Goal: Navigation & Orientation: Find specific page/section

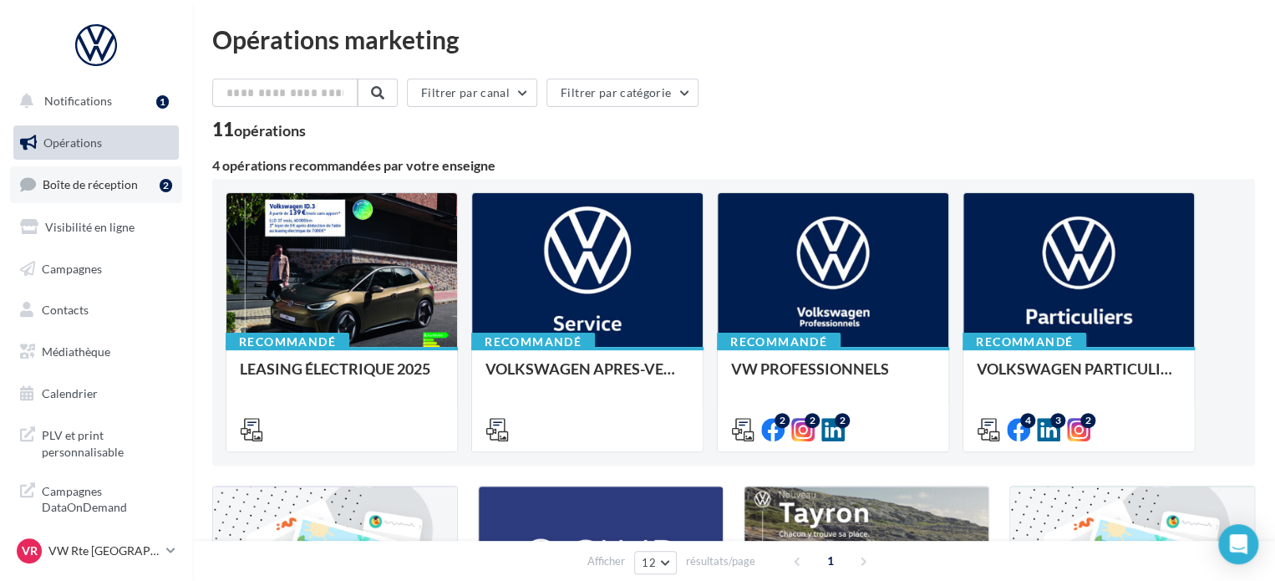
click at [115, 195] on link "Boîte de réception 2" at bounding box center [96, 184] width 172 height 36
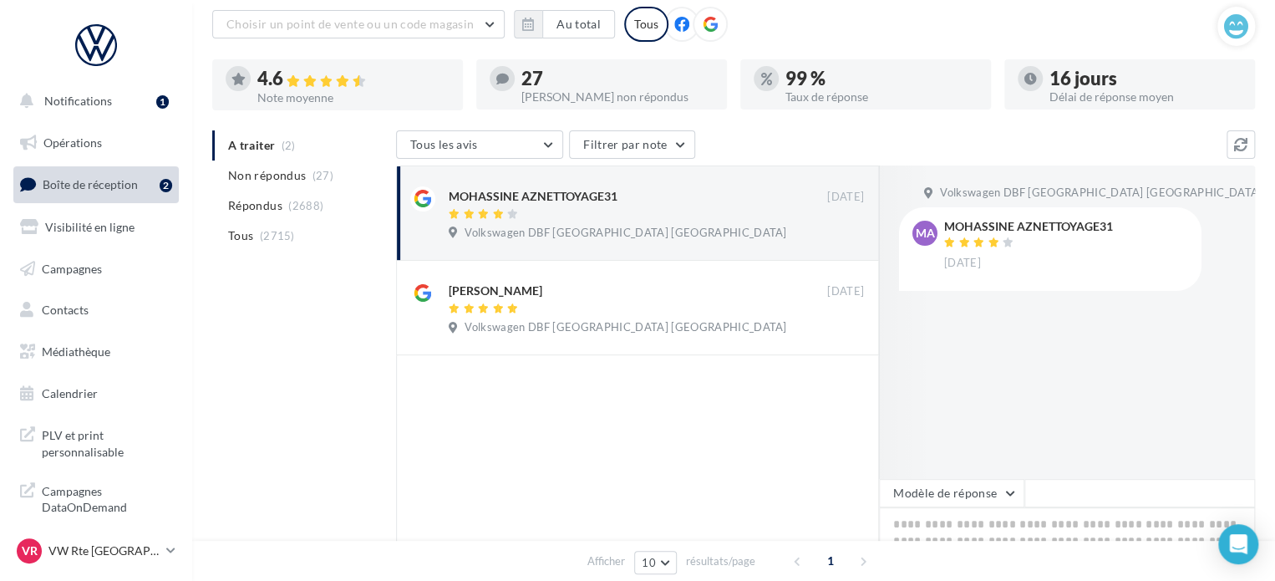
scroll to position [99, 0]
click at [94, 555] on p "VW Rte [GEOGRAPHIC_DATA]" at bounding box center [103, 550] width 111 height 17
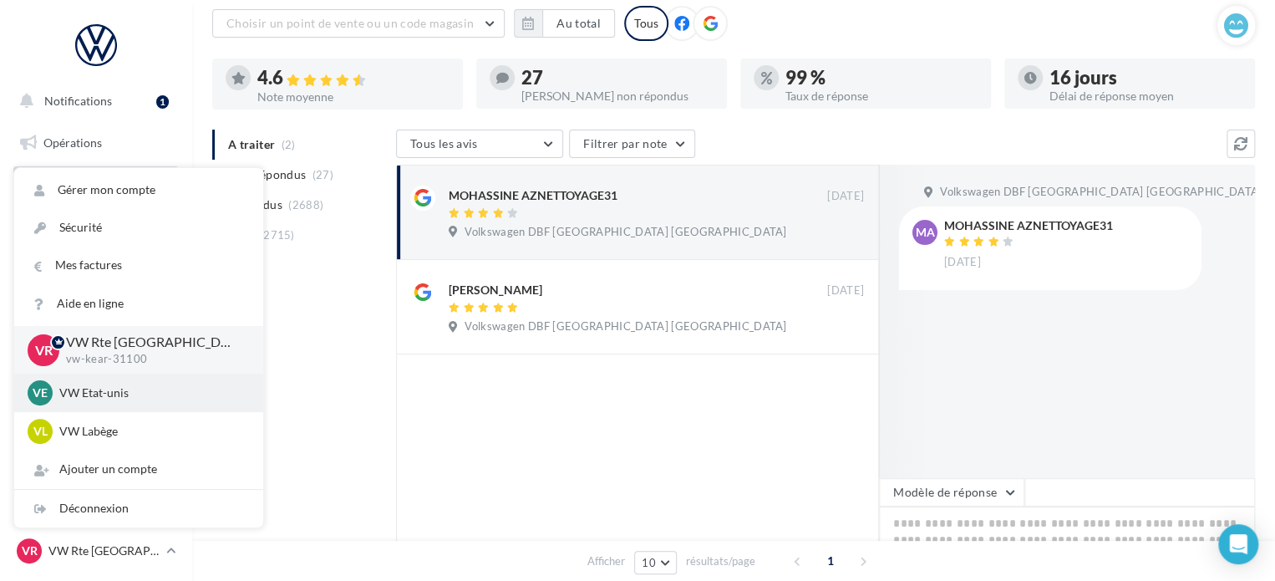
click at [119, 410] on div "VE VW Etat-unis vw-kear-31201" at bounding box center [138, 392] width 249 height 38
click at [111, 400] on p "VW Etat-unis" at bounding box center [151, 392] width 184 height 17
